Goal: Task Accomplishment & Management: Manage account settings

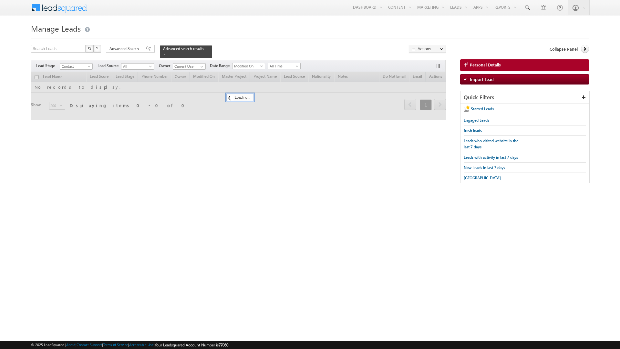
click at [286, 63] on span "All Time" at bounding box center [283, 66] width 31 height 6
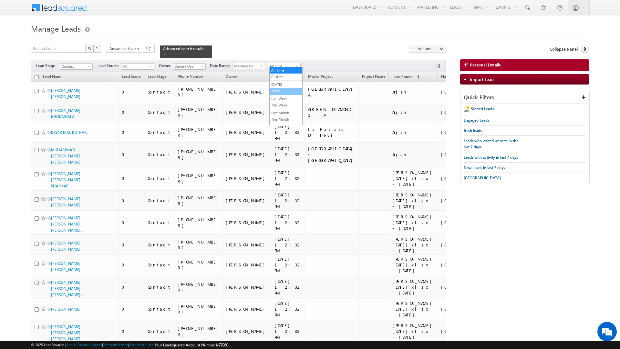
click at [278, 92] on link "Today" at bounding box center [286, 91] width 33 height 6
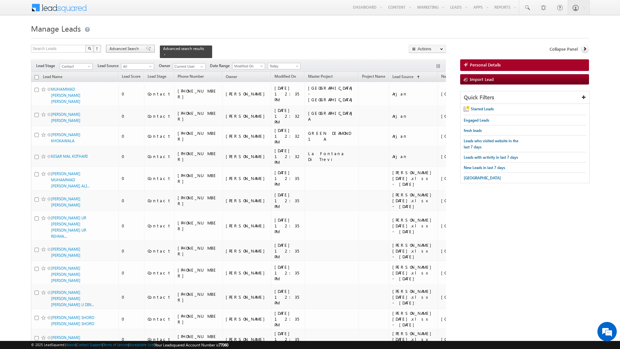
click at [126, 46] on span "Advanced Search" at bounding box center [124, 49] width 31 height 6
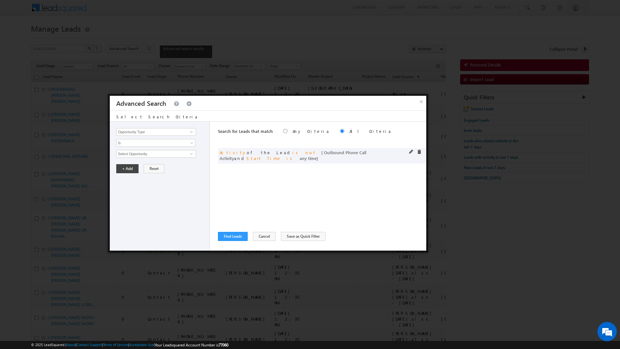
click at [418, 153] on span at bounding box center [419, 152] width 5 height 5
click at [163, 133] on input "Opportunity Type" at bounding box center [155, 132] width 79 height 8
click at [141, 147] on link "Nationality" at bounding box center [155, 145] width 79 height 7
type input "Nationality"
click at [141, 147] on link "Is" at bounding box center [155, 143] width 79 height 8
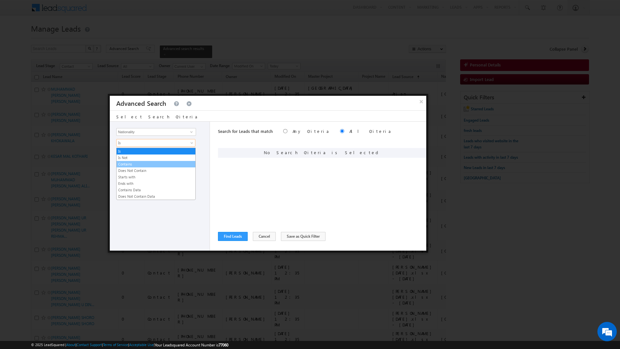
click at [129, 165] on link "Contains" at bounding box center [156, 164] width 79 height 6
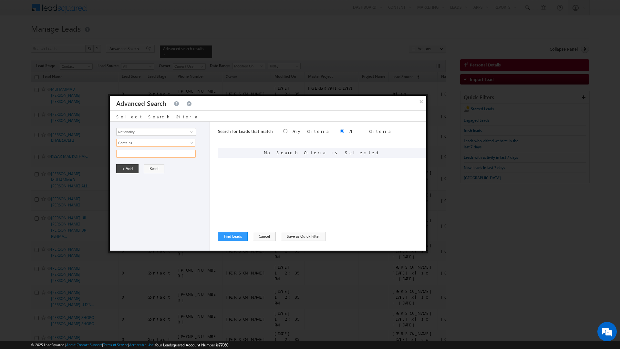
click at [127, 155] on input "text" at bounding box center [155, 154] width 79 height 8
type input "pakistan"
click at [124, 173] on button "+ Add" at bounding box center [127, 168] width 22 height 9
click at [237, 235] on button "Find Leads" at bounding box center [233, 236] width 30 height 9
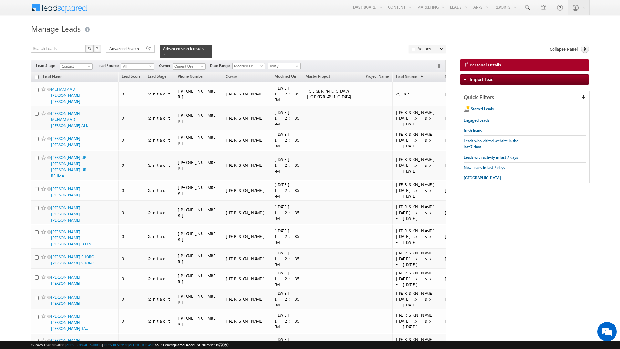
click at [37, 75] on input "checkbox" at bounding box center [37, 77] width 4 height 4
checkbox input "true"
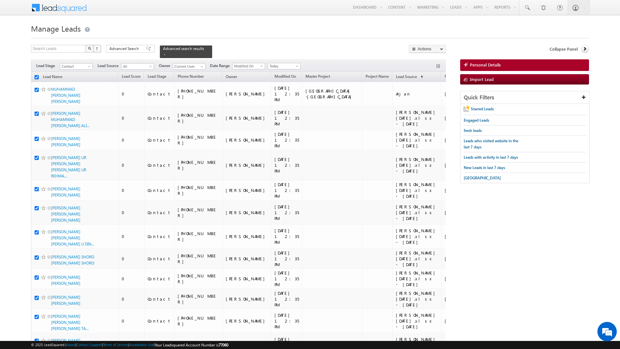
checkbox input "true"
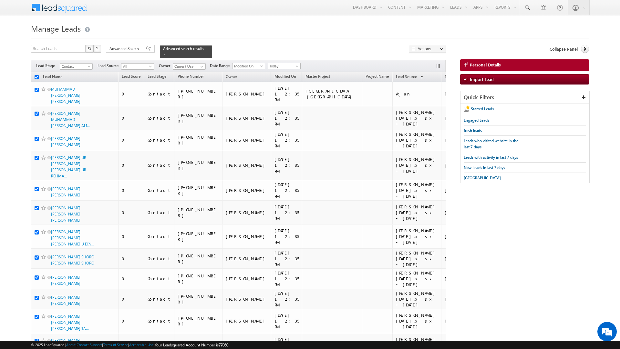
checkbox input "true"
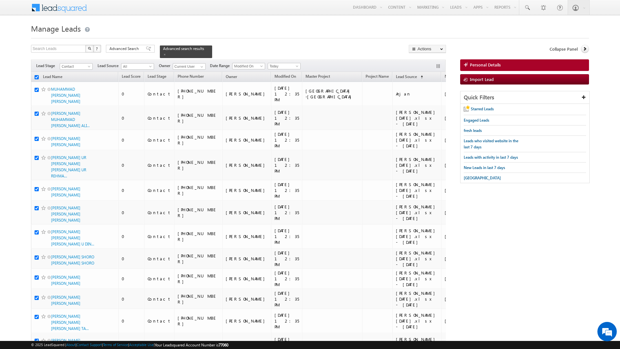
checkbox input "true"
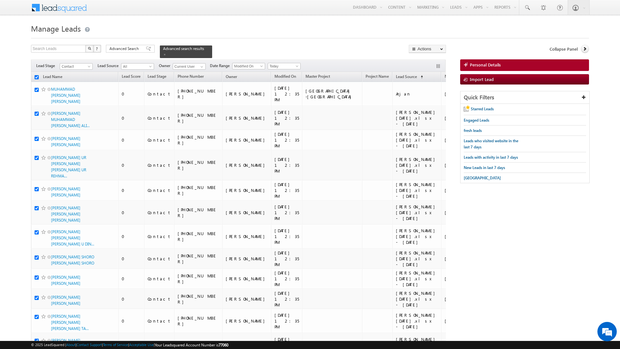
checkbox input "true"
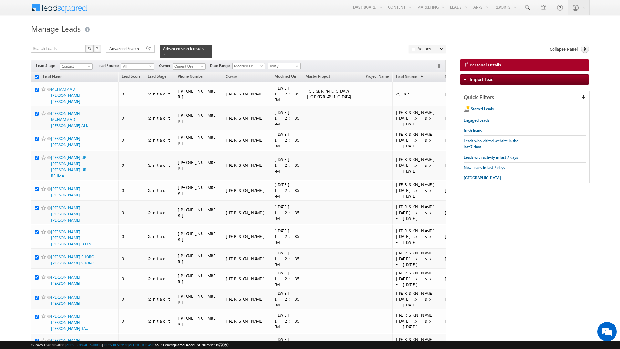
checkbox input "true"
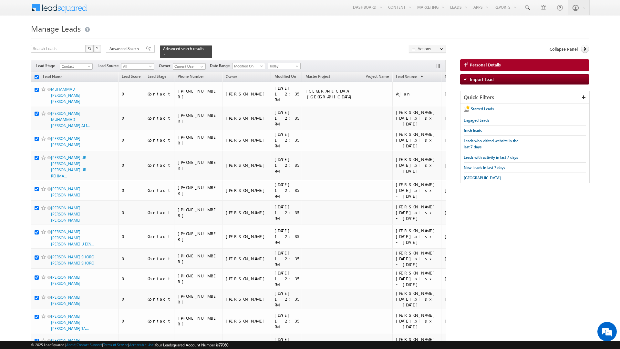
checkbox input "true"
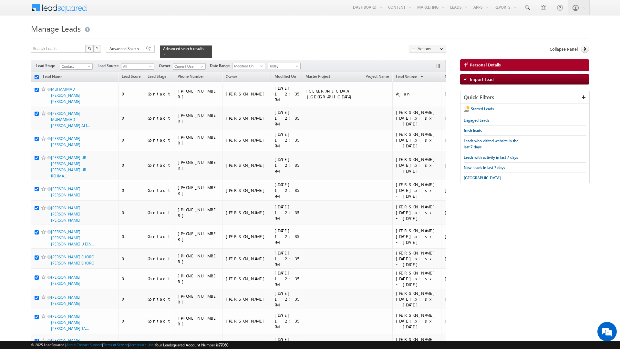
checkbox input "true"
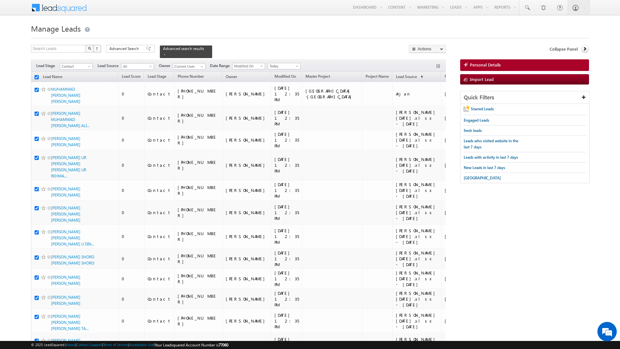
checkbox input "true"
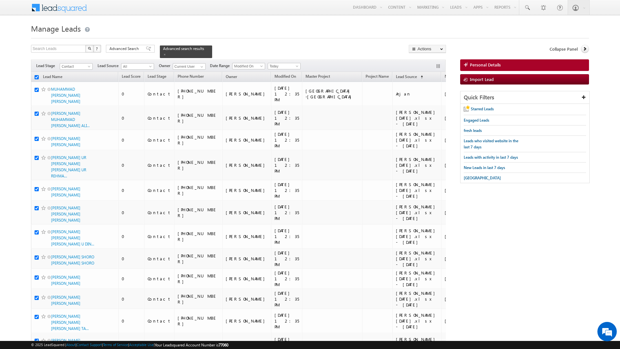
checkbox input "true"
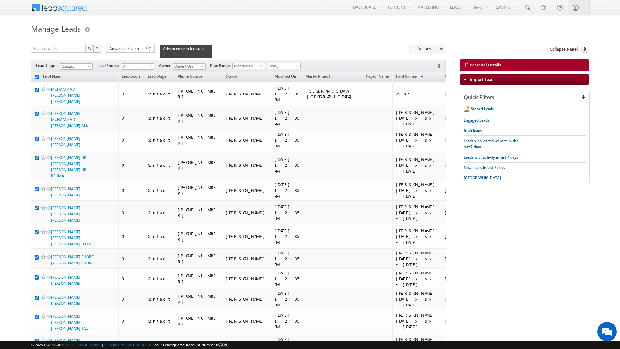
checkbox input "true"
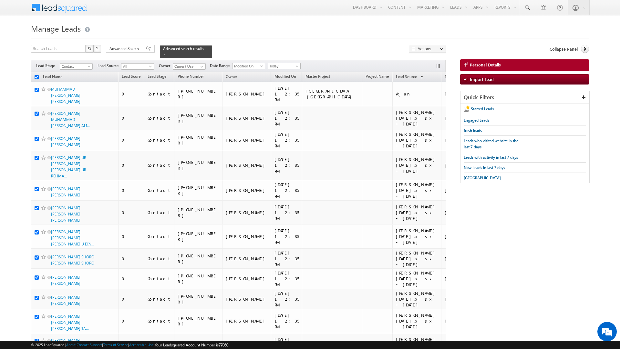
checkbox input "true"
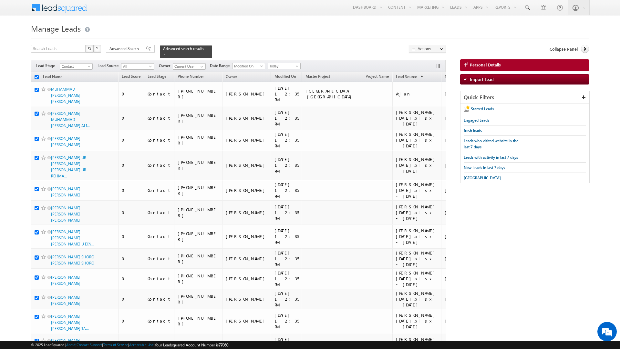
checkbox input "true"
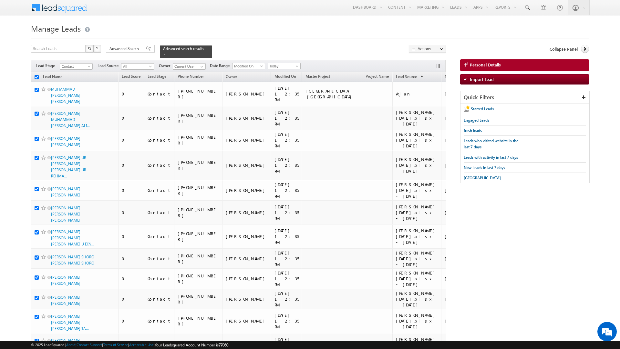
checkbox input "true"
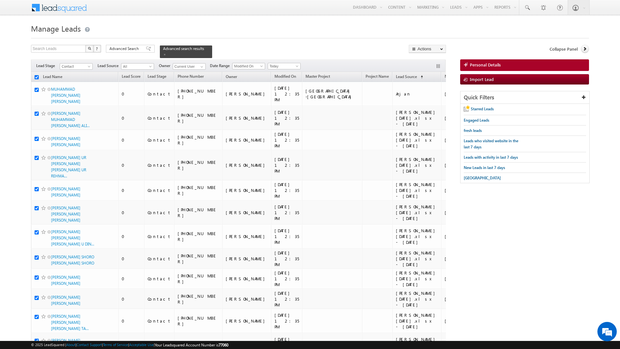
checkbox input "true"
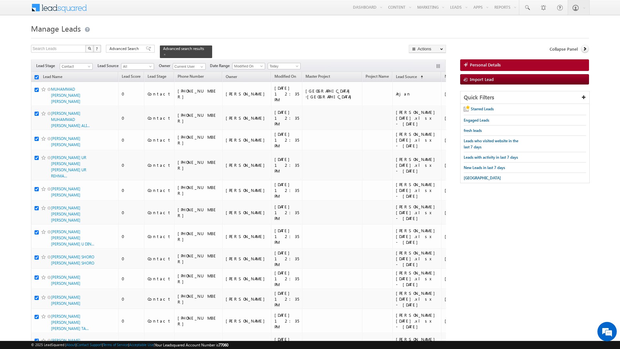
checkbox input "true"
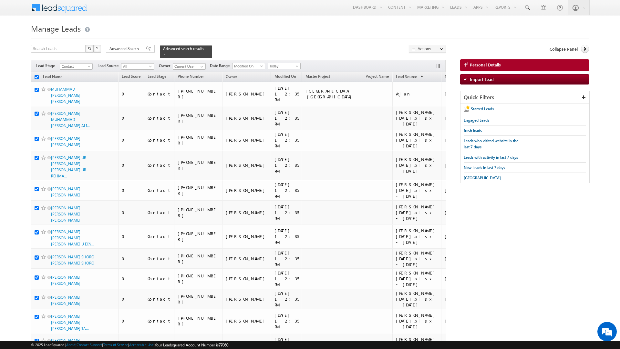
checkbox input "true"
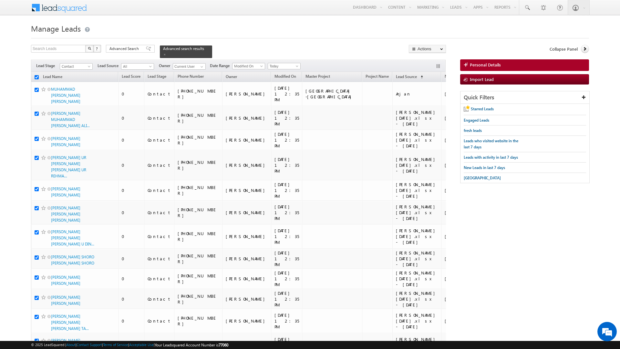
checkbox input "true"
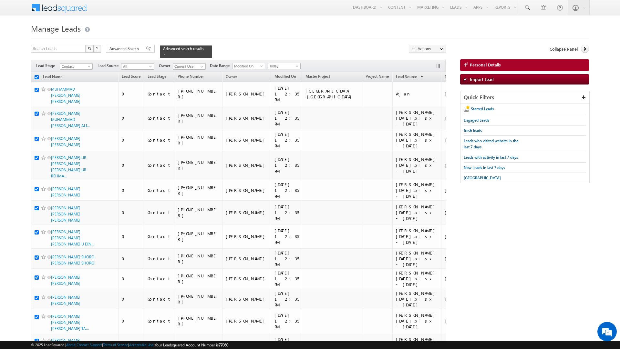
checkbox input "true"
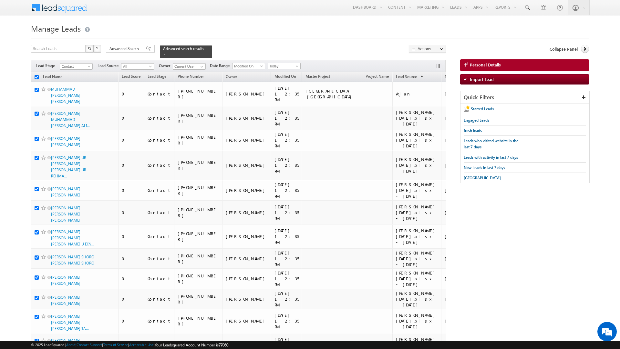
checkbox input "true"
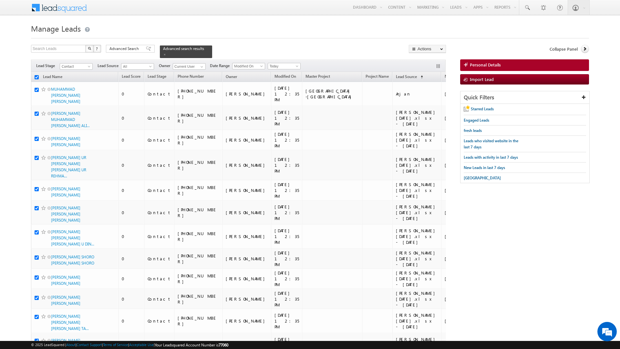
checkbox input "true"
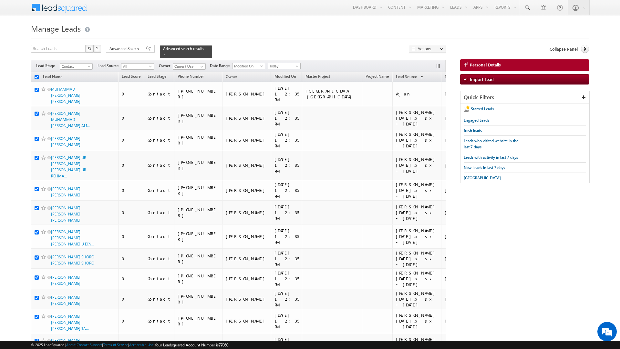
checkbox input "true"
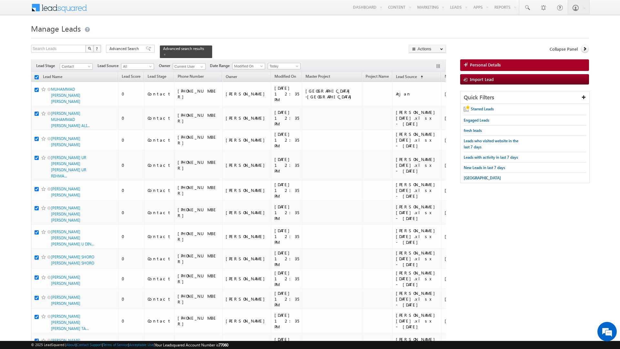
checkbox input "true"
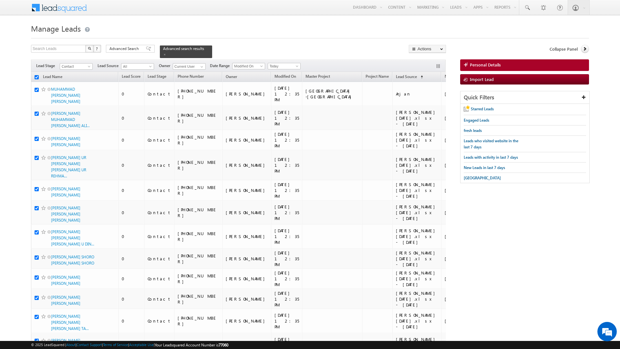
checkbox input "true"
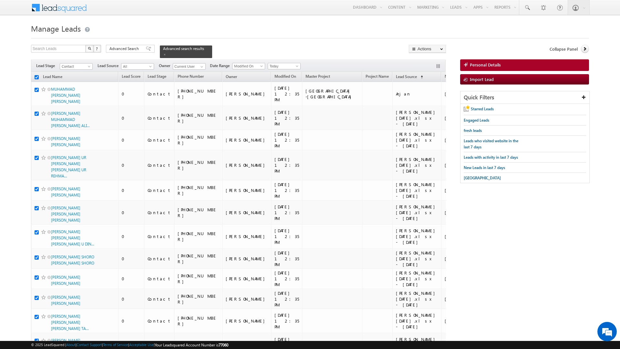
checkbox input "true"
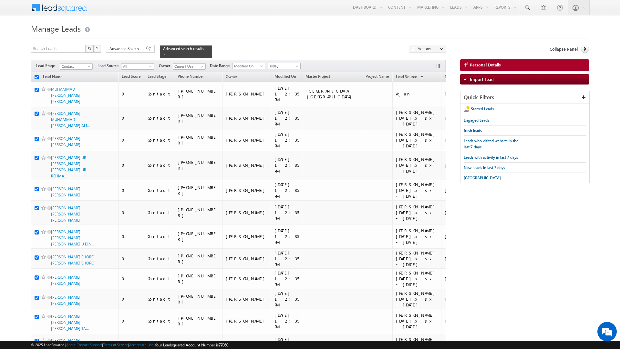
checkbox input "true"
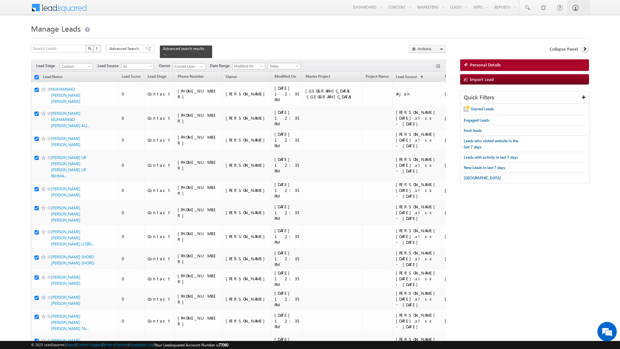
checkbox input "true"
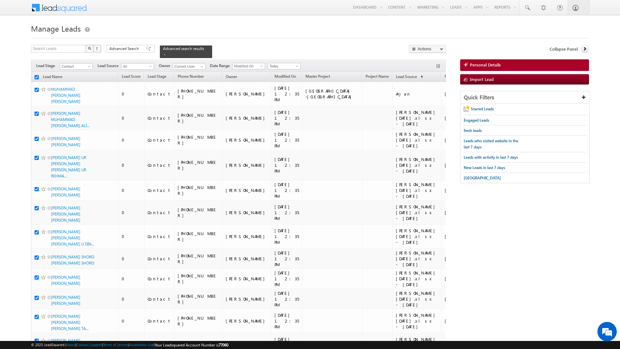
checkbox input "true"
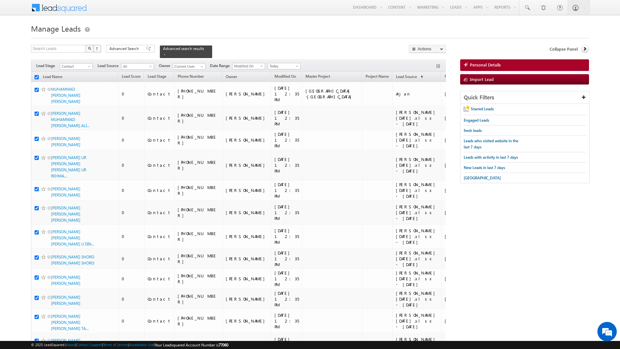
checkbox input "true"
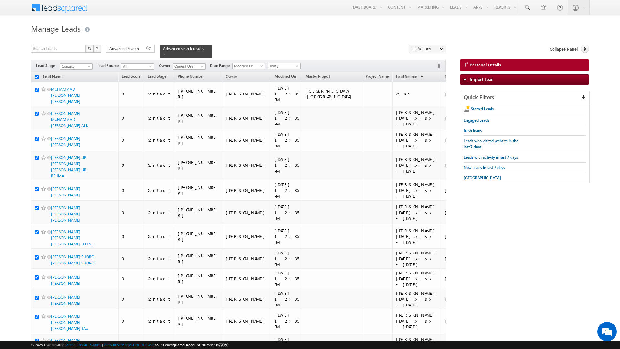
checkbox input "true"
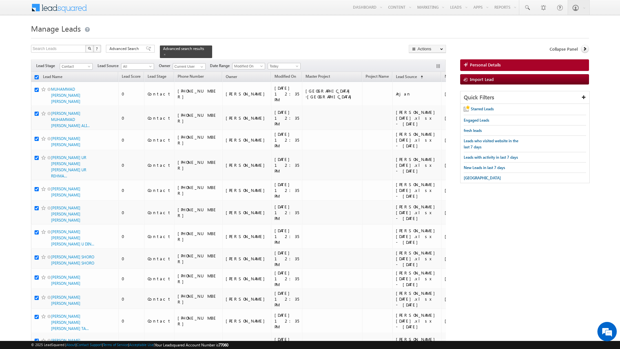
checkbox input "true"
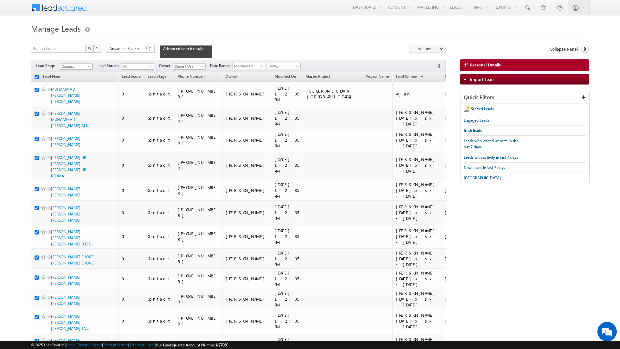
checkbox input "true"
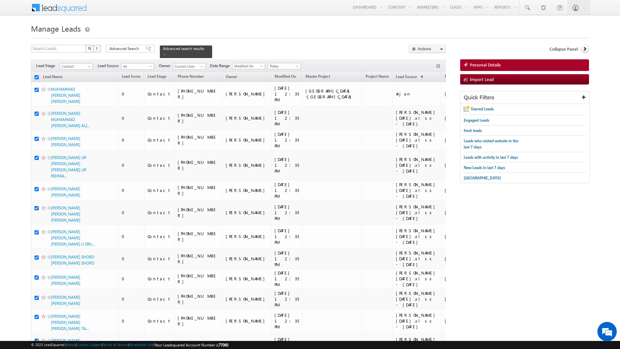
checkbox input "true"
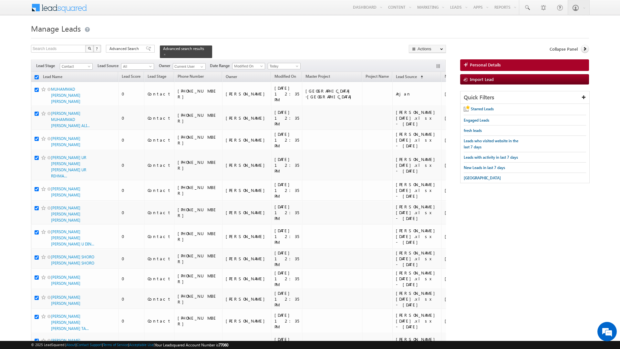
checkbox input "true"
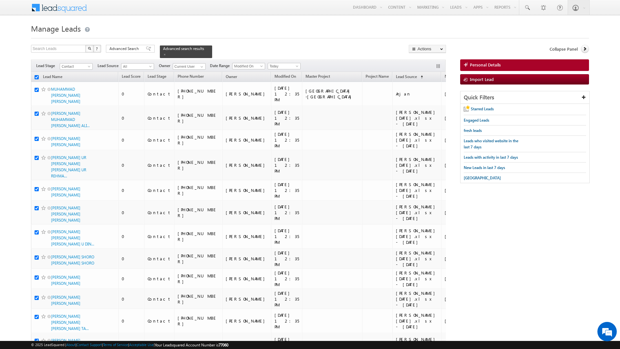
checkbox input "true"
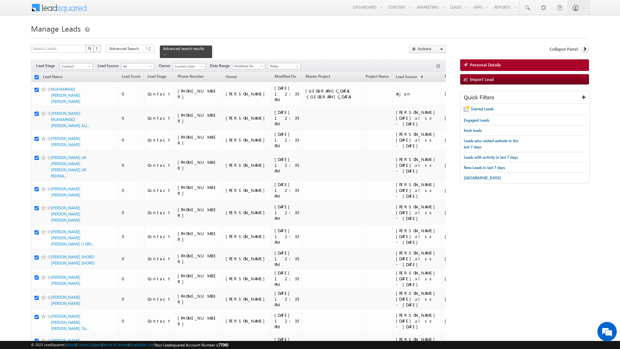
checkbox input "true"
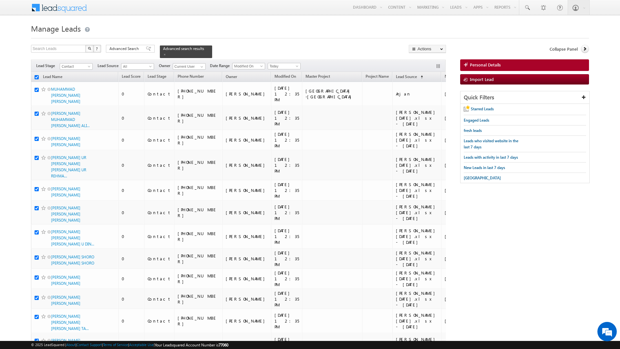
checkbox input "true"
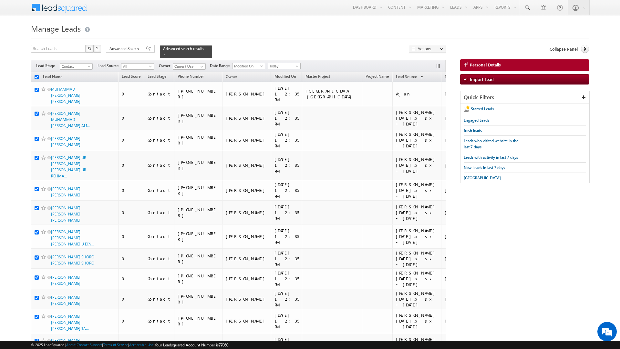
checkbox input "true"
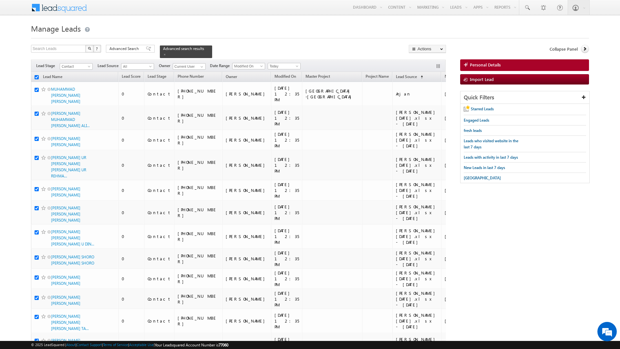
checkbox input "true"
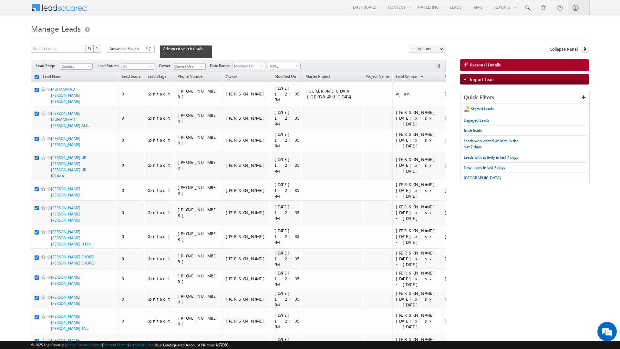
checkbox input "true"
click at [424, 107] on link "Change Owner" at bounding box center [427, 105] width 36 height 8
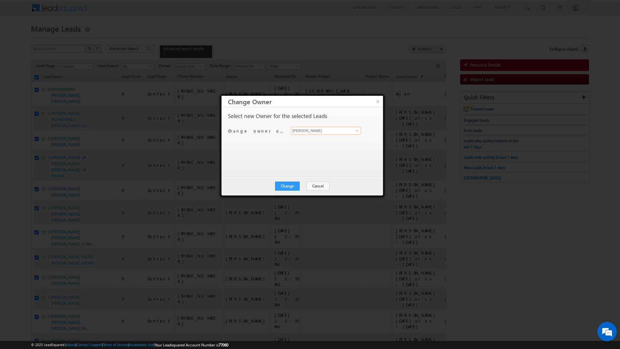
click at [325, 130] on input "[PERSON_NAME]" at bounding box center [326, 131] width 70 height 8
click at [318, 141] on link "Vratika Soni vratika.soni@indglobal.ae" at bounding box center [326, 141] width 70 height 12
click at [288, 186] on button "Change" at bounding box center [287, 186] width 25 height 9
click at [304, 185] on button "Close" at bounding box center [303, 186] width 21 height 9
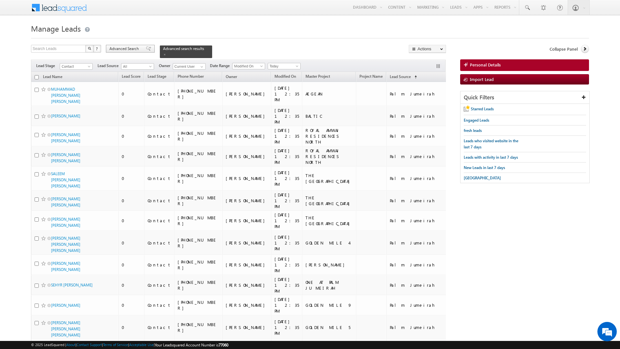
click at [136, 46] on span "Advanced Search" at bounding box center [124, 49] width 31 height 6
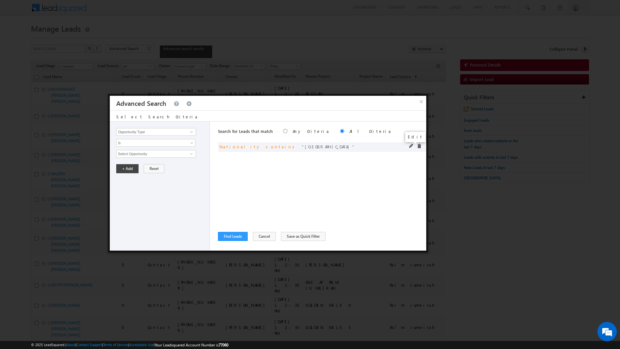
click at [411, 145] on span at bounding box center [411, 146] width 5 height 5
click at [126, 153] on input "pakistan" at bounding box center [155, 154] width 79 height 8
click at [123, 171] on button "+ Add" at bounding box center [127, 168] width 22 height 9
click at [231, 233] on button "Find Leads" at bounding box center [233, 236] width 30 height 9
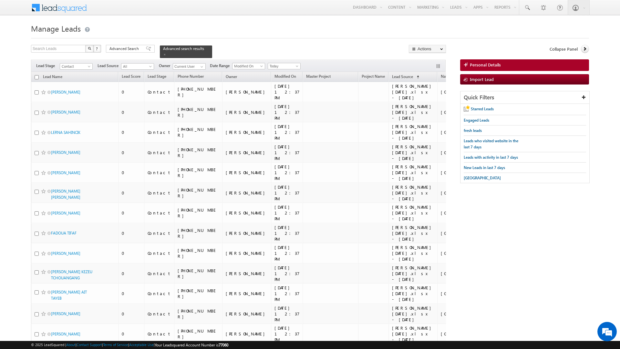
click at [37, 75] on input "checkbox" at bounding box center [37, 77] width 4 height 4
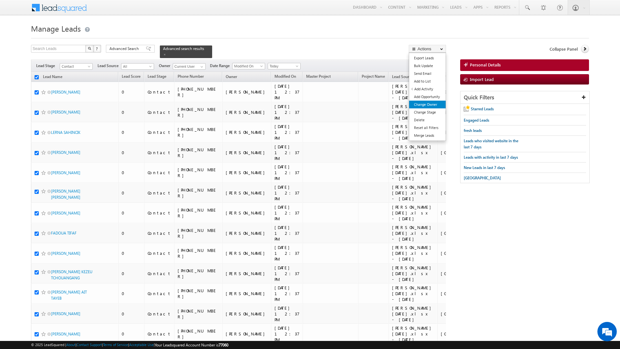
click at [425, 105] on link "Change Owner" at bounding box center [427, 105] width 36 height 8
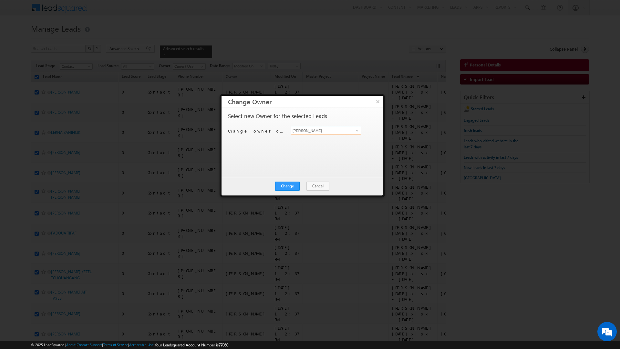
click at [314, 131] on input "[PERSON_NAME]" at bounding box center [326, 131] width 70 height 8
click at [306, 146] on span "rahul.raj@indglobal.ae" at bounding box center [322, 143] width 58 height 5
click at [289, 183] on button "Change" at bounding box center [287, 186] width 25 height 9
click at [301, 185] on button "Close" at bounding box center [303, 186] width 21 height 9
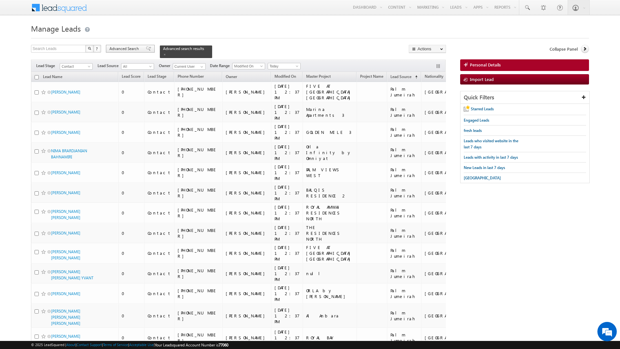
click at [131, 47] on span "Advanced Search" at bounding box center [124, 49] width 31 height 6
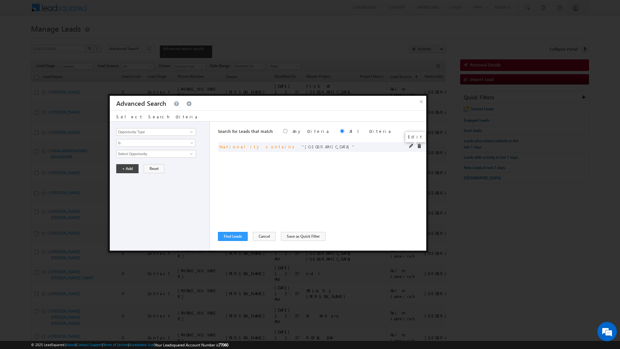
click at [412, 146] on span at bounding box center [411, 146] width 5 height 5
click at [121, 157] on input "france" at bounding box center [155, 154] width 79 height 8
click at [122, 168] on button "+ Add" at bounding box center [127, 168] width 22 height 9
click at [228, 236] on button "Find Leads" at bounding box center [233, 236] width 30 height 9
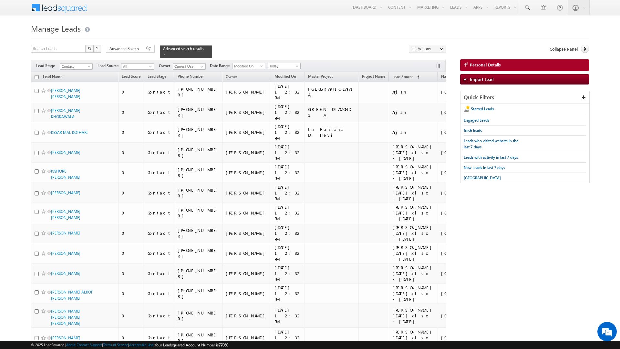
click at [36, 75] on input "checkbox" at bounding box center [37, 77] width 4 height 4
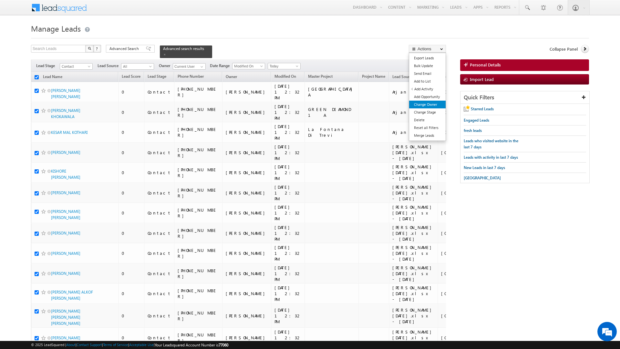
click at [427, 104] on link "Change Owner" at bounding box center [427, 105] width 36 height 8
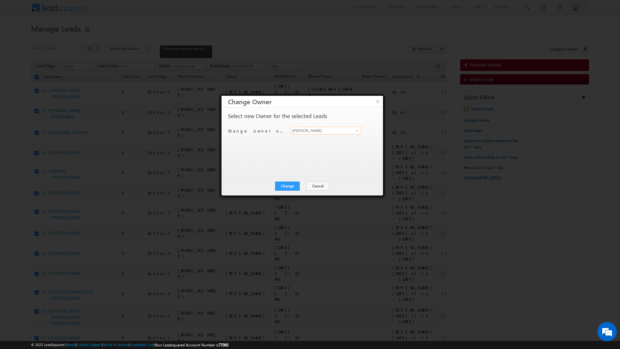
click at [321, 129] on input "[PERSON_NAME]" at bounding box center [326, 131] width 70 height 8
click at [312, 152] on link "Rahul Rajpurohit rahul.rajpurohit@indglobal.ae" at bounding box center [326, 153] width 70 height 12
click at [284, 189] on button "Change" at bounding box center [287, 186] width 25 height 9
click at [306, 187] on button "Close" at bounding box center [303, 186] width 21 height 9
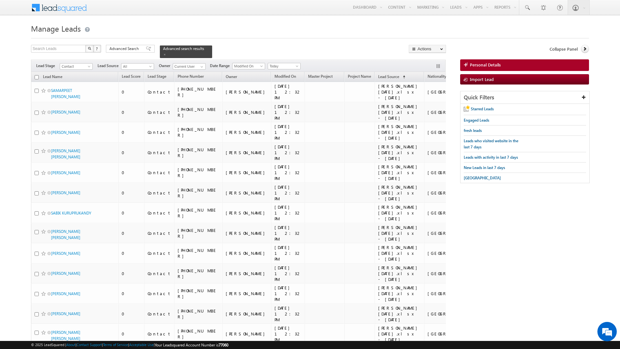
click at [36, 75] on input "checkbox" at bounding box center [37, 77] width 4 height 4
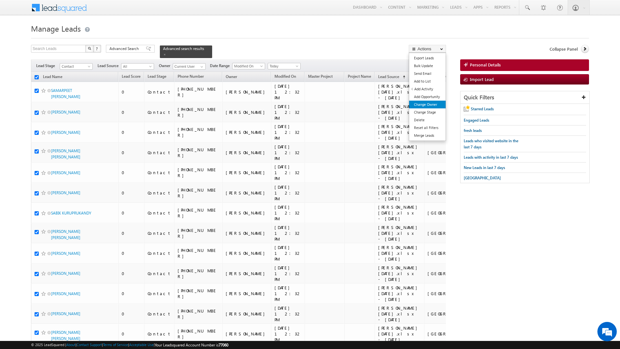
click at [425, 106] on link "Change Owner" at bounding box center [427, 105] width 36 height 8
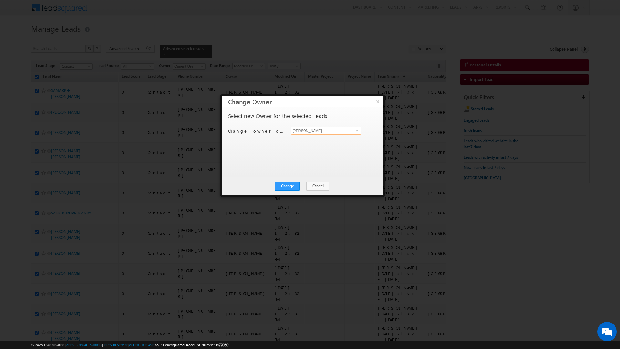
click at [324, 132] on input "[PERSON_NAME]" at bounding box center [326, 131] width 70 height 8
click at [320, 142] on span "priya.kumra@indglobal.ae" at bounding box center [322, 143] width 58 height 5
click at [289, 185] on button "Change" at bounding box center [287, 186] width 25 height 9
click at [306, 186] on button "Close" at bounding box center [303, 186] width 21 height 9
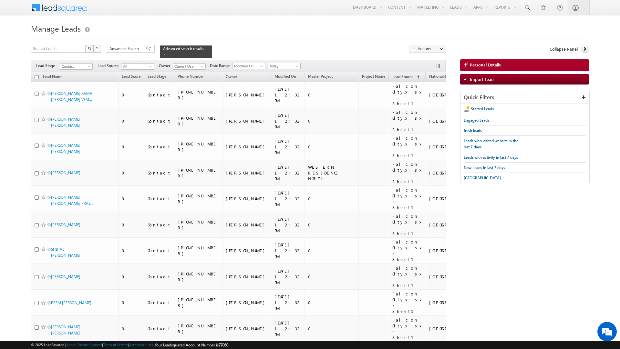
click at [35, 75] on input "checkbox" at bounding box center [37, 77] width 4 height 4
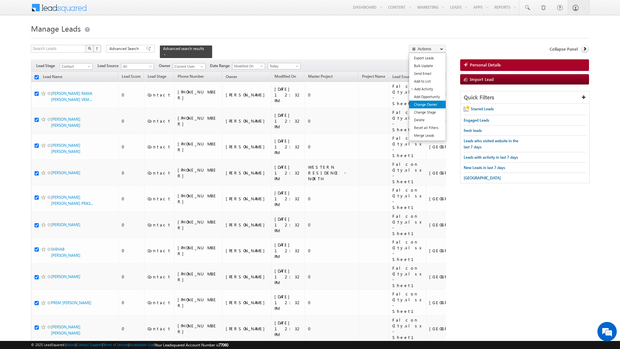
click at [420, 106] on link "Change Owner" at bounding box center [427, 105] width 36 height 8
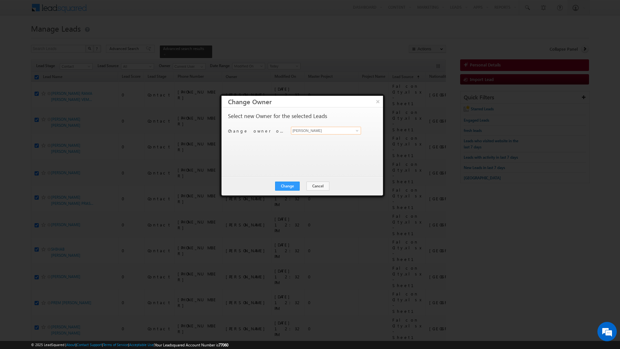
click at [313, 130] on input "[PERSON_NAME]" at bounding box center [326, 131] width 70 height 8
click at [311, 140] on link "Murari Sharma murari.sharma@indglobal.ae" at bounding box center [326, 141] width 70 height 12
click at [286, 184] on button "Change" at bounding box center [287, 186] width 25 height 9
click at [305, 186] on button "Close" at bounding box center [303, 186] width 21 height 9
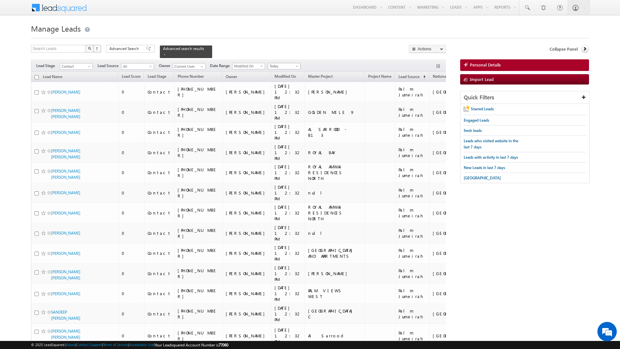
click at [286, 65] on span "Today" at bounding box center [283, 66] width 31 height 6
click at [281, 83] on link "[DATE]" at bounding box center [286, 85] width 33 height 6
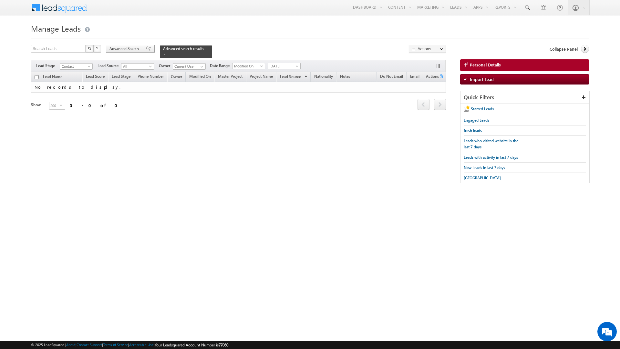
click at [129, 48] on span "Advanced Search" at bounding box center [124, 49] width 31 height 6
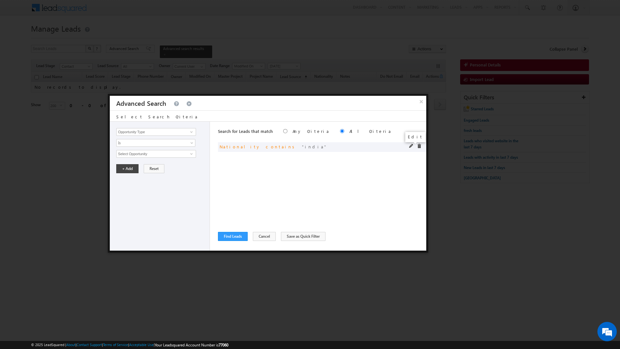
click at [410, 147] on span at bounding box center [411, 146] width 5 height 5
click at [125, 154] on input "india" at bounding box center [155, 154] width 79 height 8
click at [156, 169] on button "Reset" at bounding box center [154, 168] width 21 height 9
click at [131, 133] on input "Opportunity Type" at bounding box center [155, 132] width 79 height 8
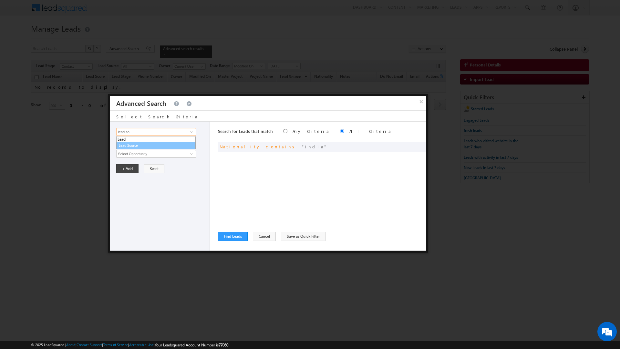
click at [131, 146] on link "Lead Source" at bounding box center [155, 145] width 79 height 7
click at [132, 155] on span "None Selected" at bounding box center [153, 153] width 73 height 7
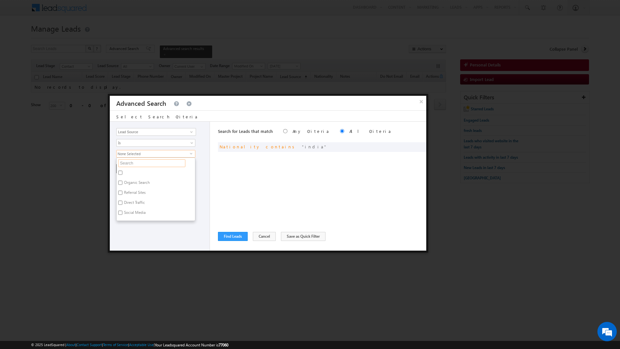
click at [129, 163] on input "text" at bounding box center [151, 163] width 67 height 8
click at [127, 174] on label "Sharjah-Scl" at bounding box center [133, 174] width 33 height 10
click at [122, 174] on input "Sharjah-Scl" at bounding box center [120, 173] width 4 height 4
click at [127, 184] on label "[GEOGRAPHIC_DATA]" at bounding box center [142, 184] width 50 height 10
click at [122, 184] on input "[GEOGRAPHIC_DATA]" at bounding box center [120, 183] width 4 height 4
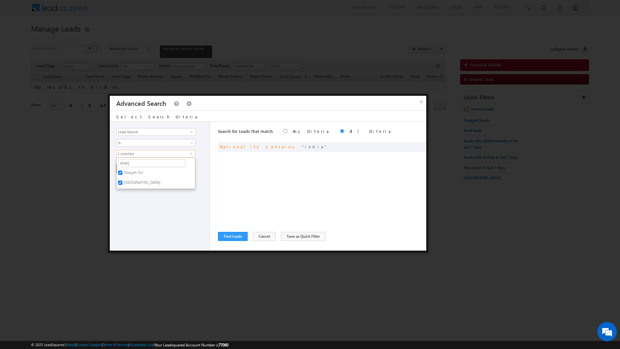
click at [163, 206] on div "Opportunity Type Lead Activity Task Sales Group Prospect Id Address 1 Address 2…" at bounding box center [160, 186] width 100 height 129
click at [124, 169] on button "+ Add" at bounding box center [127, 168] width 22 height 9
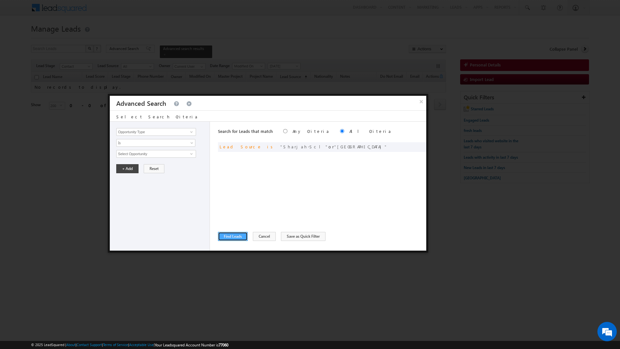
click at [234, 234] on button "Find Leads" at bounding box center [233, 236] width 30 height 9
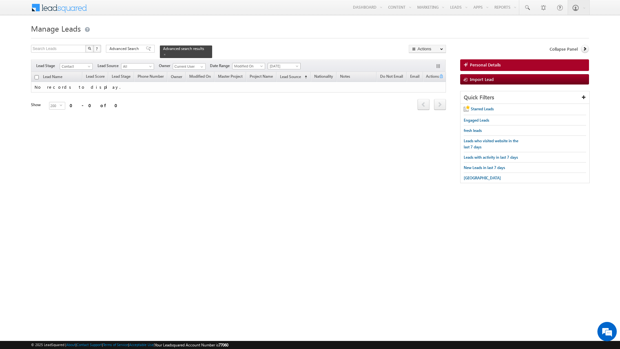
click at [286, 63] on span "[DATE]" at bounding box center [283, 66] width 31 height 6
click at [282, 71] on link "All Time" at bounding box center [286, 70] width 33 height 6
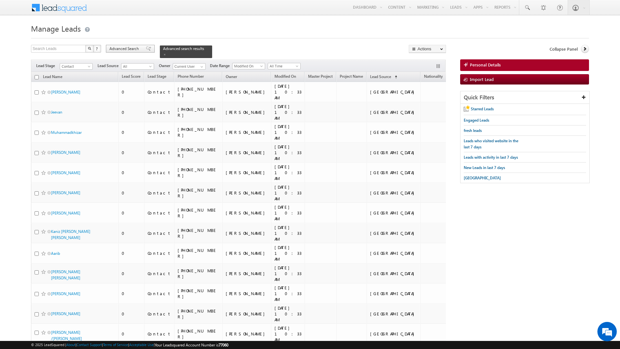
click at [128, 49] on span "Advanced Search" at bounding box center [124, 49] width 31 height 6
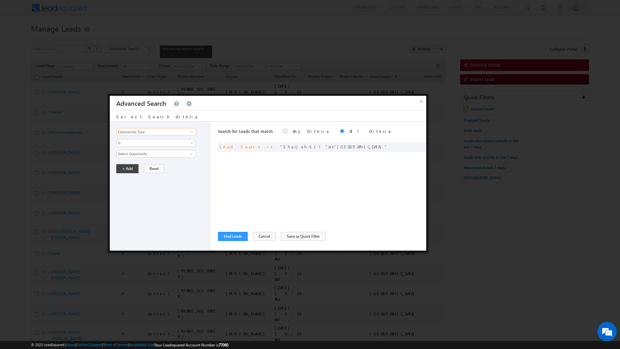
click at [135, 130] on input "Opportunity Type" at bounding box center [155, 132] width 79 height 8
click at [132, 141] on link "Lead Activity" at bounding box center [155, 139] width 79 height 7
click at [132, 141] on span "Is" at bounding box center [152, 143] width 70 height 6
click at [131, 158] on link "Is Not" at bounding box center [156, 158] width 79 height 6
click at [131, 158] on input "Select Activity" at bounding box center [155, 154] width 79 height 8
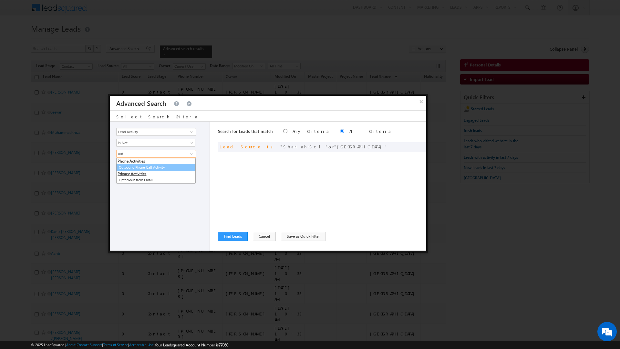
click at [136, 169] on link "Outbound Phone Call Activity" at bounding box center [155, 167] width 79 height 7
click at [136, 169] on link at bounding box center [155, 165] width 79 height 8
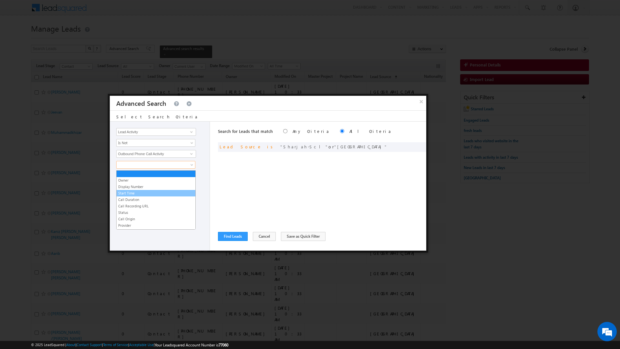
click at [129, 193] on link "Start Time" at bounding box center [156, 193] width 79 height 6
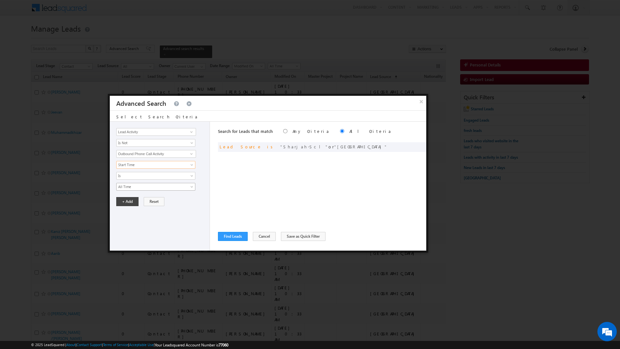
click at [126, 188] on span "All Time" at bounding box center [152, 187] width 70 height 6
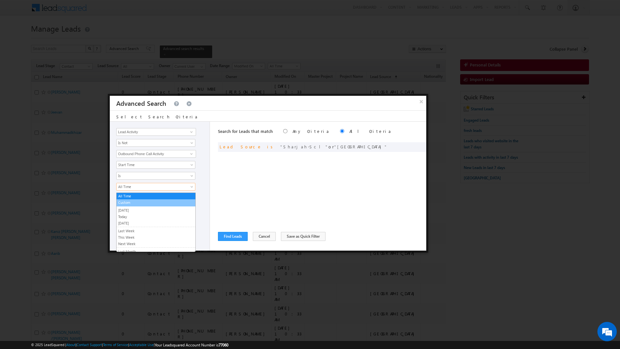
click at [124, 202] on link "Custom" at bounding box center [156, 203] width 79 height 6
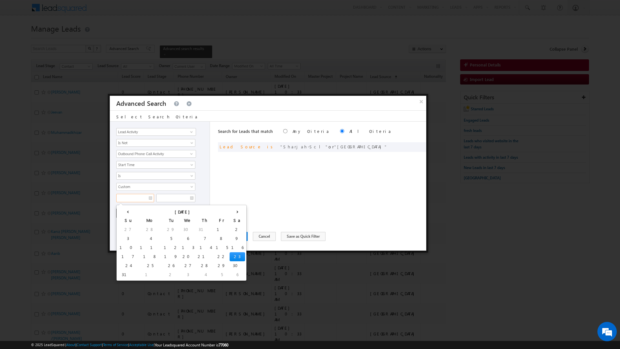
click at [124, 202] on input "text" at bounding box center [135, 198] width 38 height 8
click at [125, 212] on th "‹" at bounding box center [128, 212] width 20 height 10
click at [125, 212] on th "‹" at bounding box center [126, 212] width 16 height 10
click at [125, 212] on th "‹" at bounding box center [125, 212] width 15 height 10
click at [225, 210] on th "›" at bounding box center [235, 212] width 20 height 10
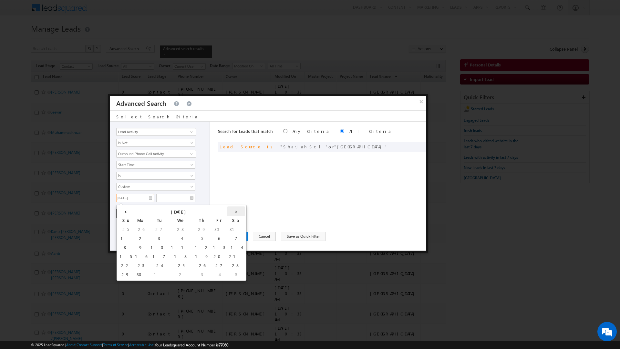
click at [227, 210] on th "›" at bounding box center [236, 212] width 18 height 10
click at [152, 227] on td "1" at bounding box center [159, 229] width 15 height 9
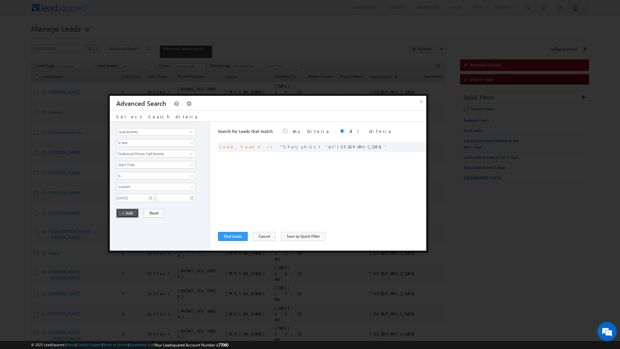
click at [124, 213] on button "+ Add" at bounding box center [127, 213] width 22 height 9
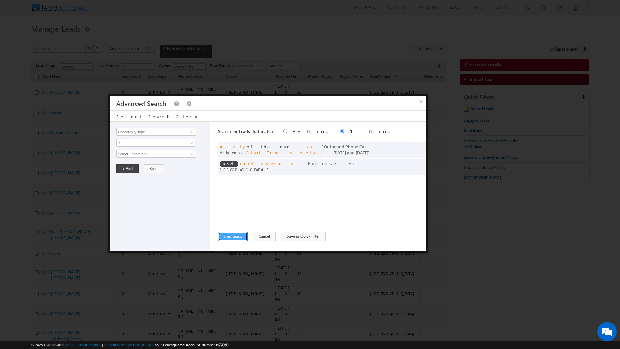
click at [231, 233] on button "Find Leads" at bounding box center [233, 236] width 30 height 9
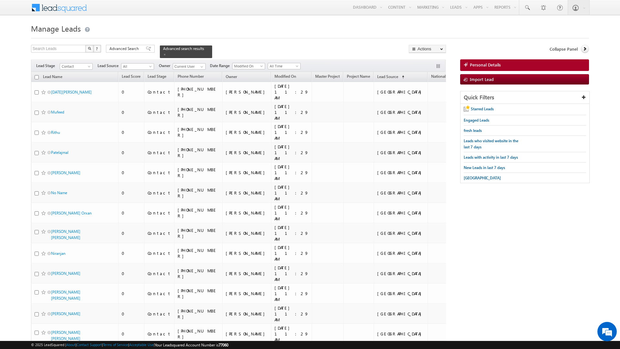
click at [36, 75] on input "checkbox" at bounding box center [37, 77] width 4 height 4
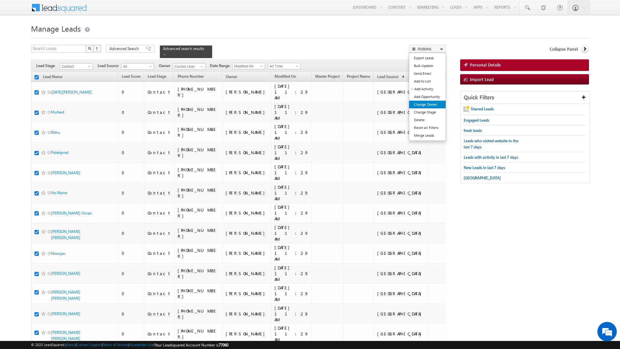
click at [423, 106] on link "Change Owner" at bounding box center [427, 105] width 36 height 8
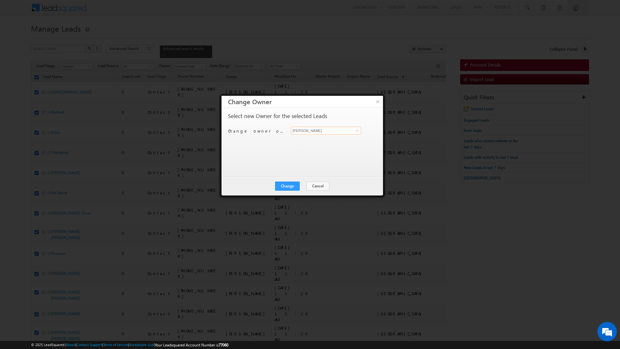
click at [313, 132] on input "[PERSON_NAME]" at bounding box center [326, 131] width 70 height 8
click at [307, 142] on span "shaik.razak@indglobal.ae" at bounding box center [322, 143] width 58 height 5
click at [289, 186] on button "Change" at bounding box center [287, 186] width 25 height 9
click at [303, 185] on button "Close" at bounding box center [303, 186] width 21 height 9
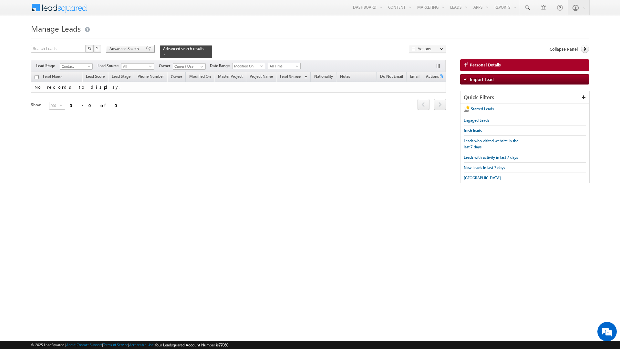
click at [127, 48] on span "Advanced Search" at bounding box center [124, 49] width 31 height 6
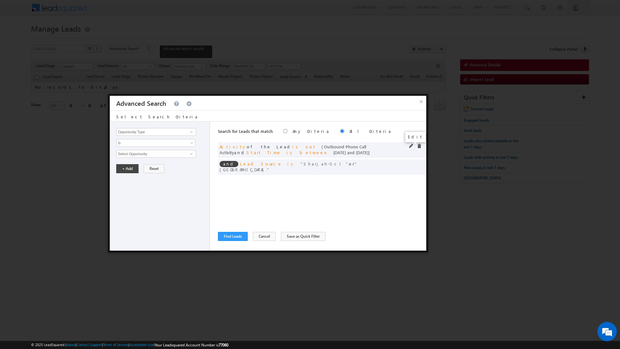
click at [410, 147] on span at bounding box center [411, 146] width 5 height 5
click at [145, 198] on input "01/07/2025" at bounding box center [135, 198] width 38 height 8
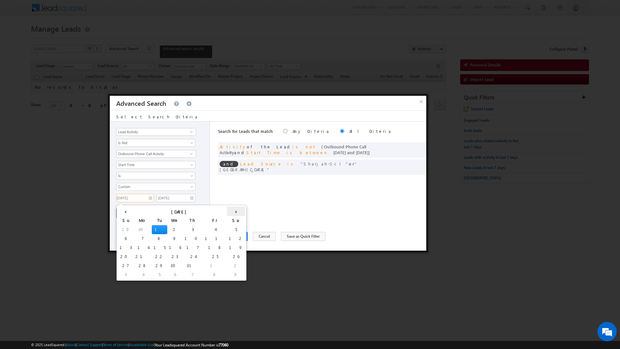
click at [227, 208] on th "›" at bounding box center [236, 212] width 18 height 10
click at [214, 226] on td "1" at bounding box center [221, 229] width 15 height 9
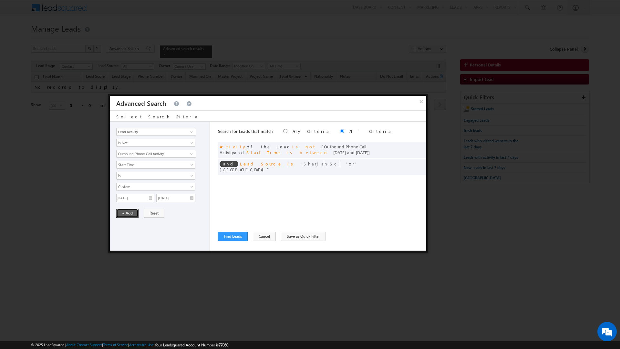
click at [123, 214] on button "+ Add" at bounding box center [127, 213] width 22 height 9
click at [235, 235] on button "Find Leads" at bounding box center [233, 236] width 30 height 9
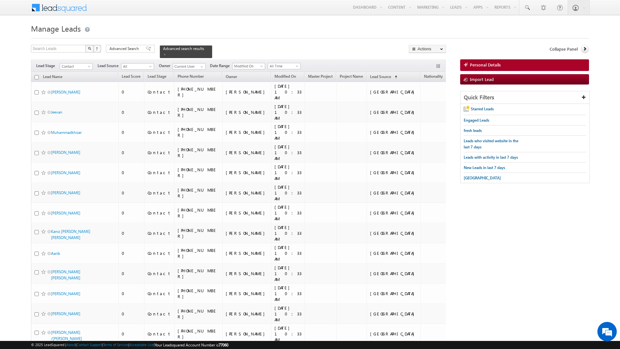
click at [447, 74] on link "Notes" at bounding box center [455, 77] width 16 height 8
click at [460, 75] on span "(sorted ascending)" at bounding box center [462, 77] width 5 height 5
click at [447, 73] on link "Notes (sorted descending)" at bounding box center [458, 77] width 22 height 8
click at [130, 47] on span "Advanced Search" at bounding box center [124, 49] width 31 height 6
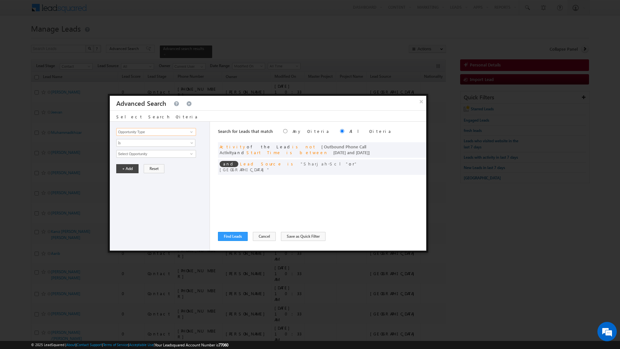
click at [149, 129] on input "Opportunity Type" at bounding box center [155, 132] width 79 height 8
click at [137, 144] on link "Notes" at bounding box center [155, 145] width 79 height 7
click at [137, 144] on span "Is" at bounding box center [152, 143] width 70 height 6
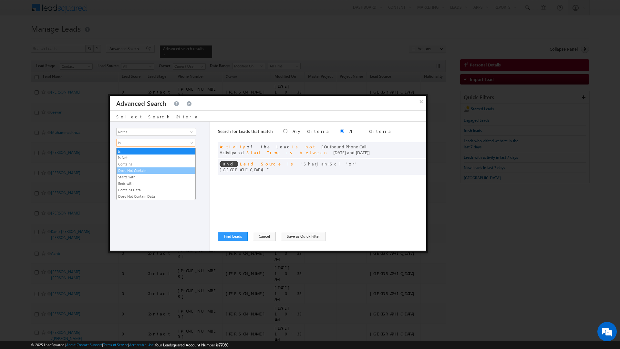
click at [132, 169] on link "Does Not Contain" at bounding box center [156, 171] width 79 height 6
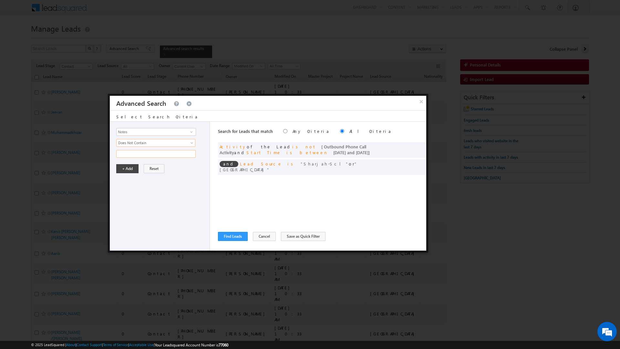
click at [128, 155] on input "text" at bounding box center [155, 154] width 79 height 8
click at [126, 170] on button "+ Add" at bounding box center [127, 168] width 22 height 9
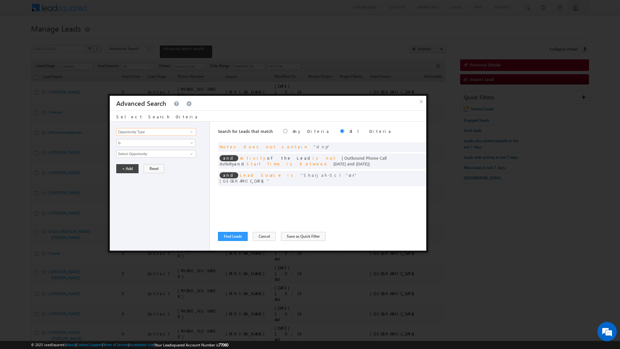
click at [125, 132] on input "Opportunity Type" at bounding box center [155, 132] width 79 height 8
click at [123, 146] on link "Notes" at bounding box center [155, 145] width 79 height 7
click at [123, 146] on span "Is" at bounding box center [152, 143] width 70 height 6
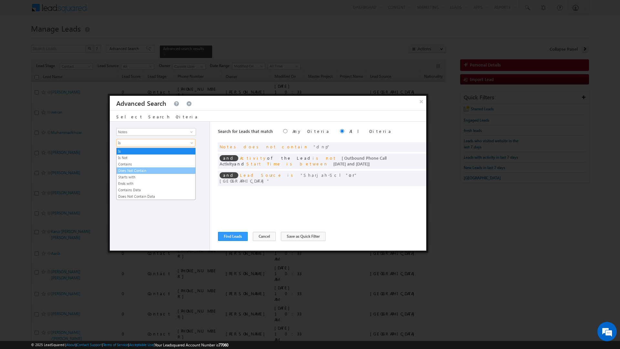
click at [127, 171] on link "Does Not Contain" at bounding box center [156, 171] width 79 height 6
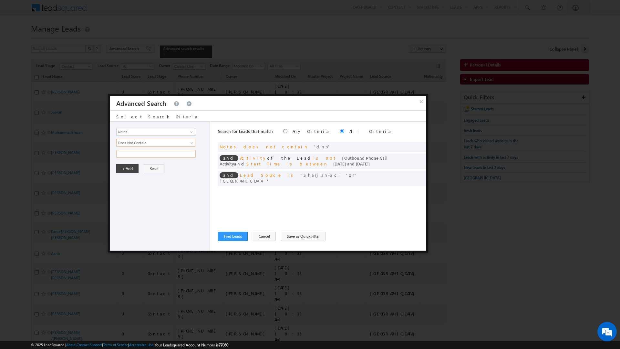
click at [125, 156] on input "text" at bounding box center [155, 154] width 79 height 8
click at [123, 167] on button "+ Add" at bounding box center [127, 168] width 22 height 9
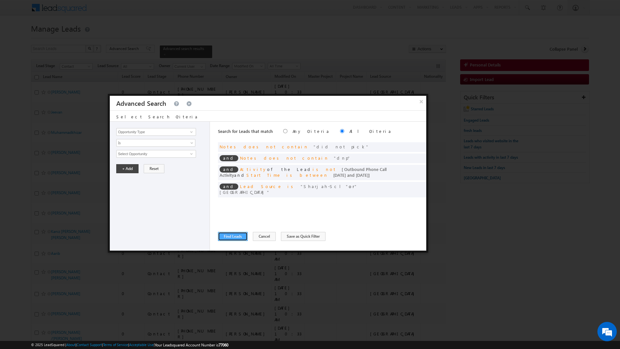
click at [235, 238] on button "Find Leads" at bounding box center [233, 236] width 30 height 9
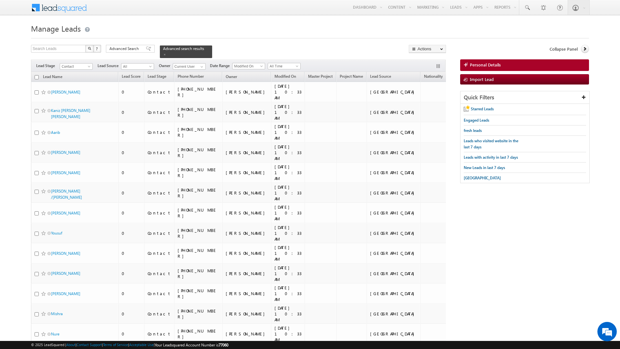
click at [36, 75] on input "checkbox" at bounding box center [37, 77] width 4 height 4
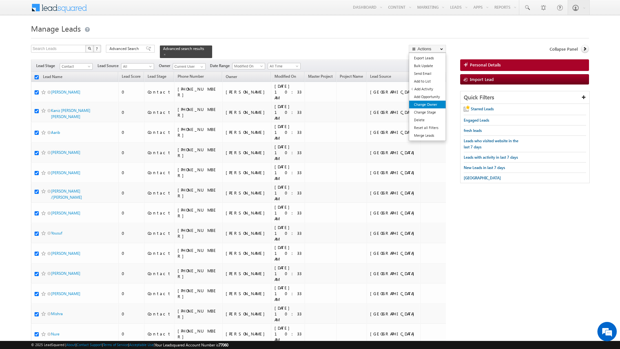
click at [425, 104] on link "Change Owner" at bounding box center [427, 105] width 36 height 8
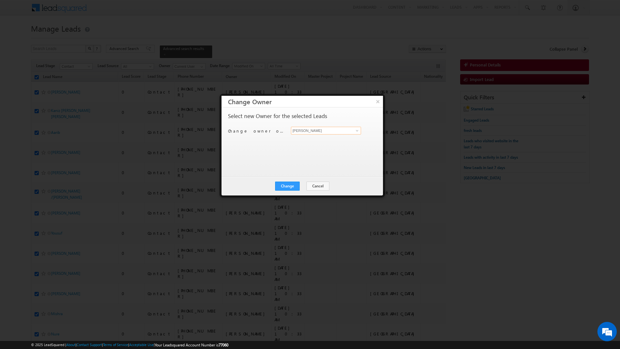
click at [310, 134] on input "[PERSON_NAME]" at bounding box center [326, 131] width 70 height 8
click at [299, 145] on span "shaik.razak@indglobal.ae" at bounding box center [322, 143] width 58 height 5
click at [286, 187] on button "Change" at bounding box center [287, 186] width 25 height 9
click at [300, 186] on button "Close" at bounding box center [303, 186] width 21 height 9
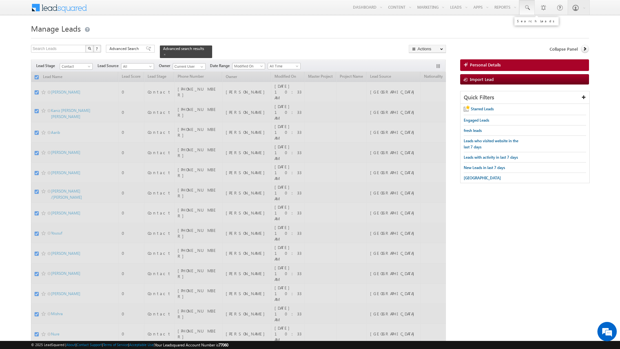
click at [526, 9] on span at bounding box center [527, 8] width 6 height 6
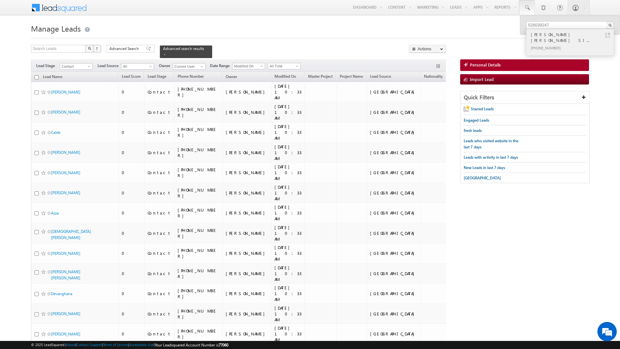
click at [608, 36] on link at bounding box center [607, 35] width 5 height 5
click at [560, 28] on input "528039247" at bounding box center [569, 25] width 87 height 8
click at [608, 36] on link at bounding box center [607, 35] width 5 height 5
click at [559, 27] on input "509208150" at bounding box center [569, 25] width 87 height 8
click at [348, 27] on h1 "Manage Leads" at bounding box center [310, 28] width 558 height 13
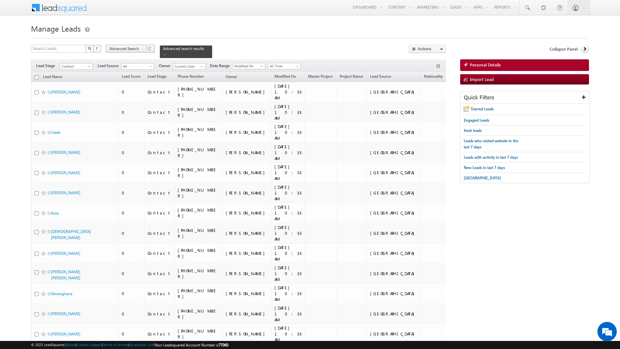
click at [141, 48] on div "Advanced Search" at bounding box center [130, 49] width 49 height 8
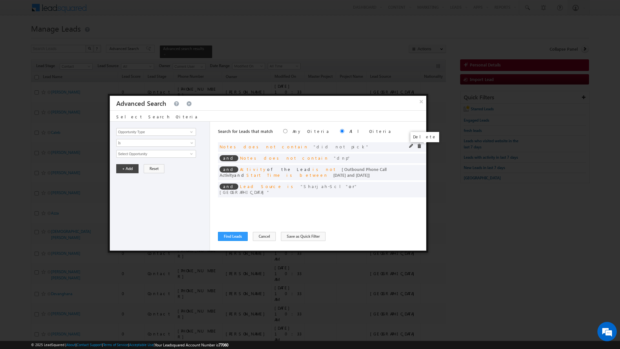
click at [420, 145] on span at bounding box center [419, 146] width 5 height 5
click at [0, 0] on span at bounding box center [0, 0] width 0 height 0
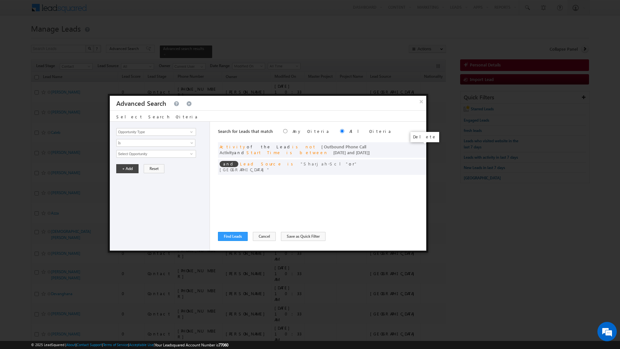
click at [0, 0] on span at bounding box center [0, 0] width 0 height 0
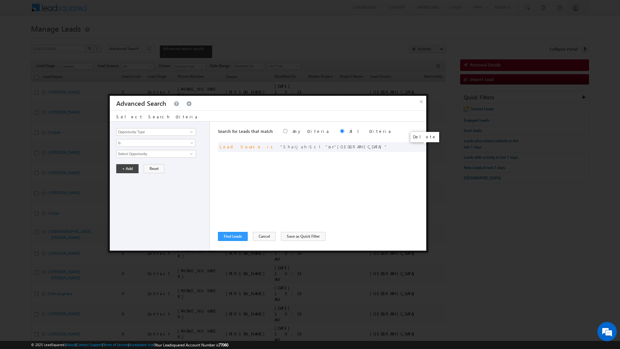
click at [0, 0] on span at bounding box center [0, 0] width 0 height 0
click at [149, 131] on input "Opportunity Type" at bounding box center [155, 132] width 79 height 8
click at [135, 146] on link "Nationality" at bounding box center [155, 145] width 79 height 7
click at [135, 146] on span "Is" at bounding box center [152, 143] width 70 height 6
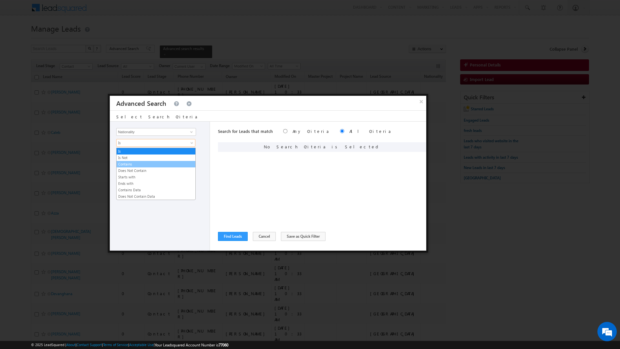
click at [134, 166] on link "Contains" at bounding box center [156, 164] width 79 height 6
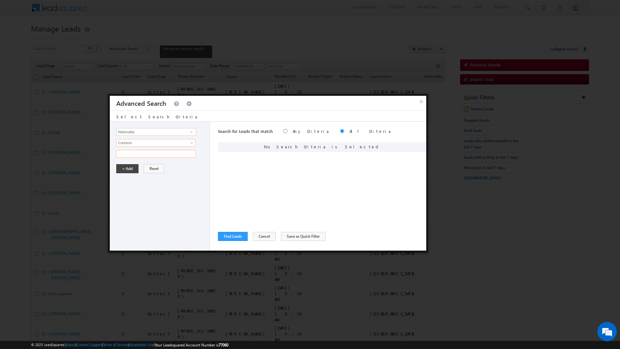
click at [129, 156] on input "text" at bounding box center [155, 154] width 79 height 8
click at [128, 168] on button "+ Add" at bounding box center [127, 168] width 22 height 9
click at [230, 236] on button "Find Leads" at bounding box center [233, 236] width 30 height 9
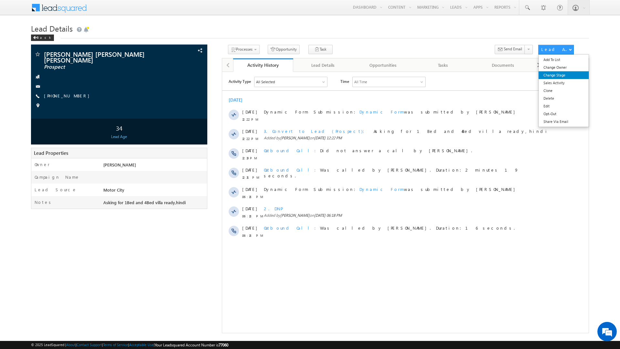
click at [562, 77] on link "Change Stage" at bounding box center [564, 75] width 50 height 8
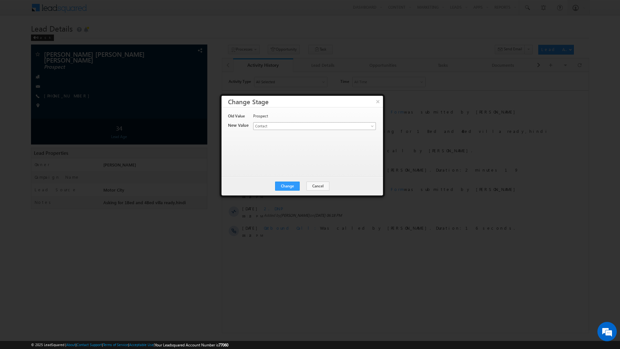
click at [300, 125] on span "Contact" at bounding box center [303, 126] width 101 height 6
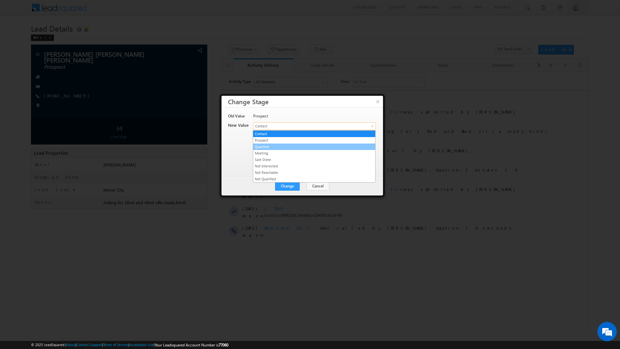
click at [285, 147] on link "Qualified" at bounding box center [314, 147] width 122 height 6
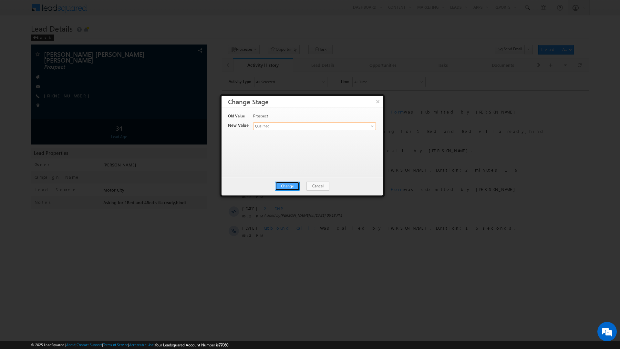
click at [286, 183] on button "Change" at bounding box center [287, 186] width 25 height 9
